Goal: Task Accomplishment & Management: Use online tool/utility

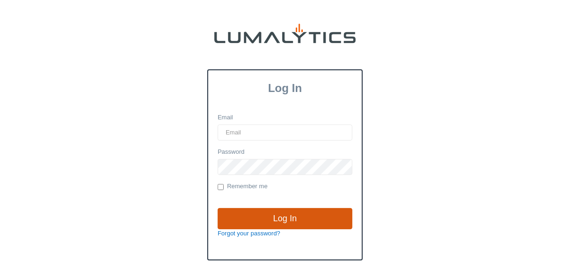
type input "[EMAIL_ADDRESS][DOMAIN_NAME]"
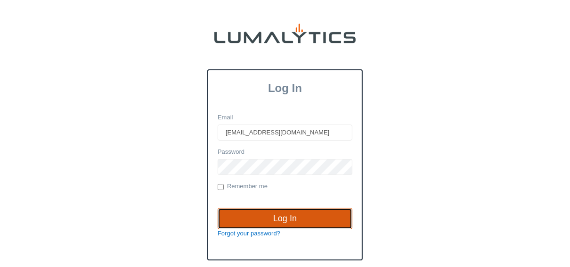
click at [287, 174] on input "Log In" at bounding box center [285, 219] width 135 height 22
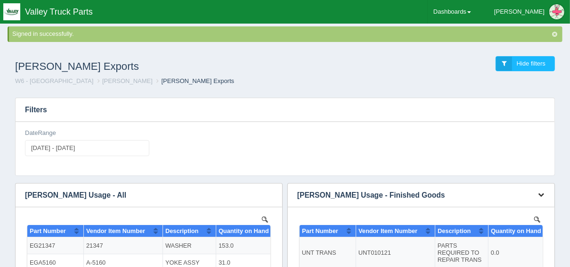
click at [538, 192] on icon "button" at bounding box center [541, 194] width 6 height 6
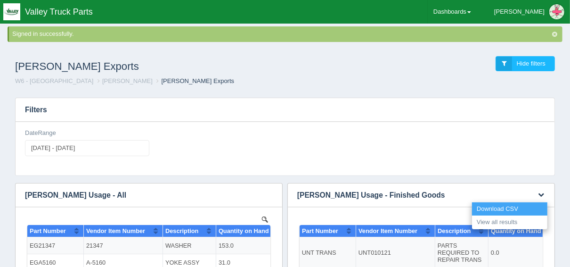
click at [515, 207] on link "Download CSV" at bounding box center [509, 209] width 75 height 14
